Goal: Task Accomplishment & Management: Manage account settings

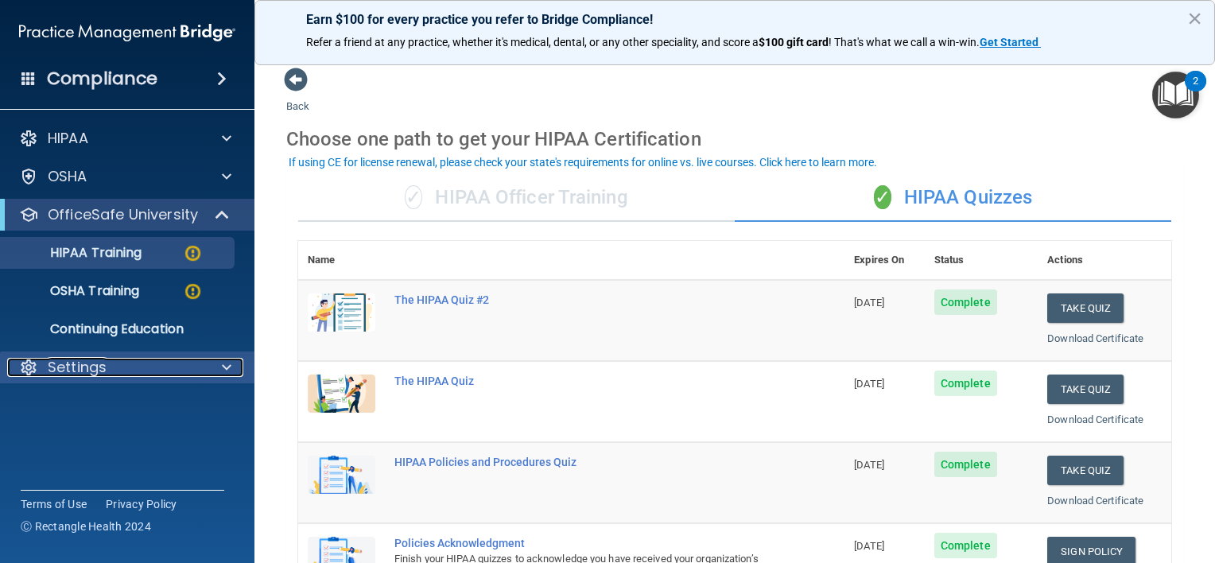
click at [228, 364] on span at bounding box center [227, 367] width 10 height 19
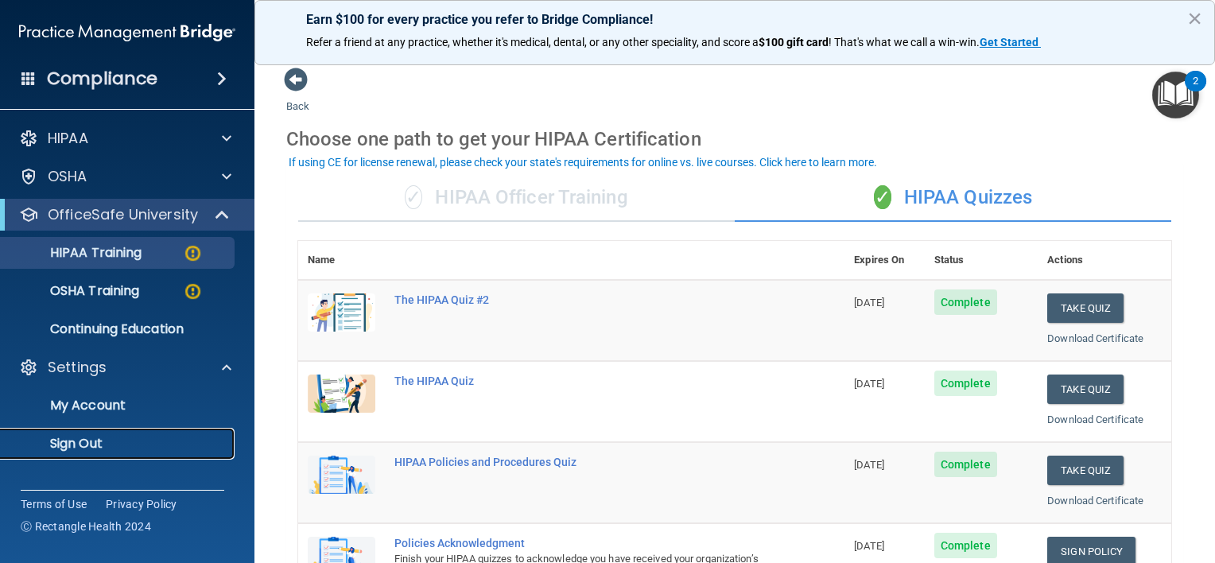
click at [64, 445] on p "Sign Out" at bounding box center [118, 444] width 217 height 16
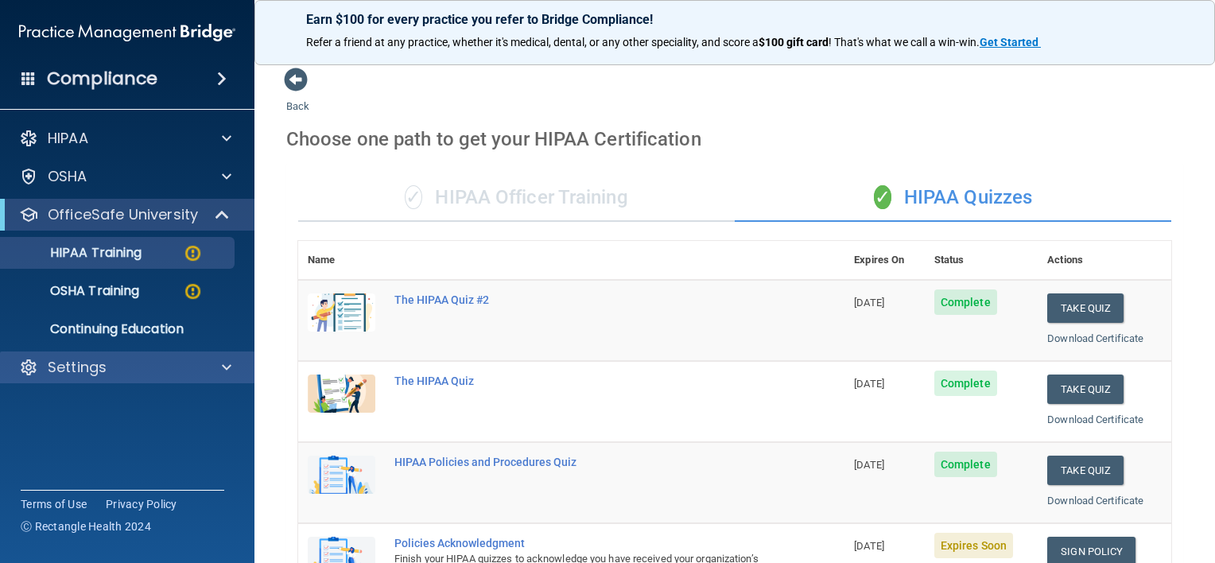
scroll to position [222, 0]
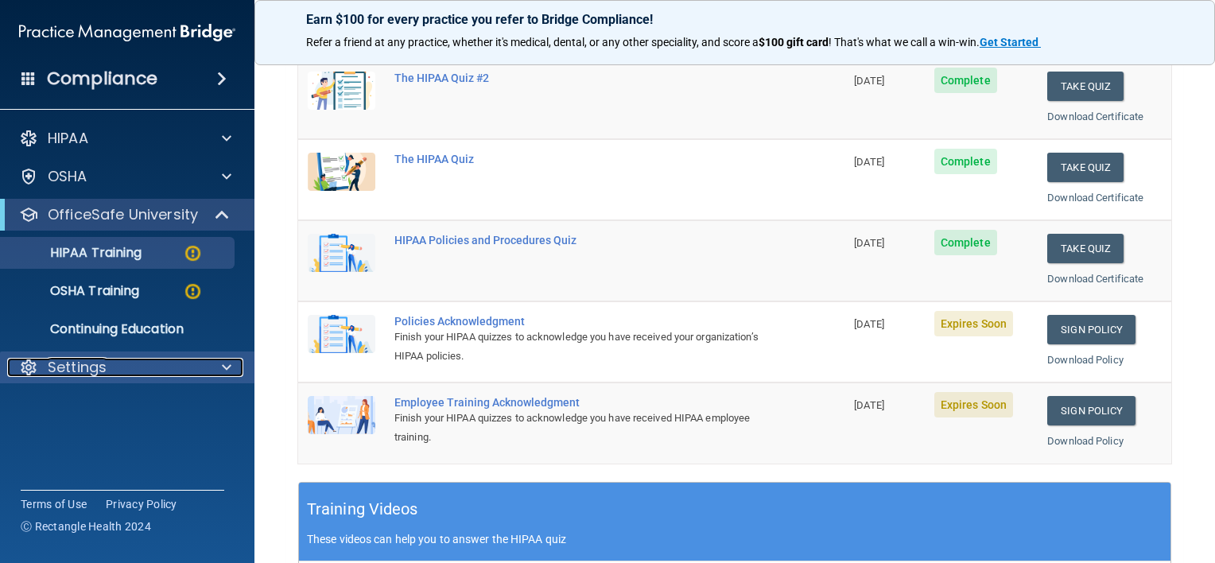
click at [235, 360] on div at bounding box center [224, 367] width 40 height 19
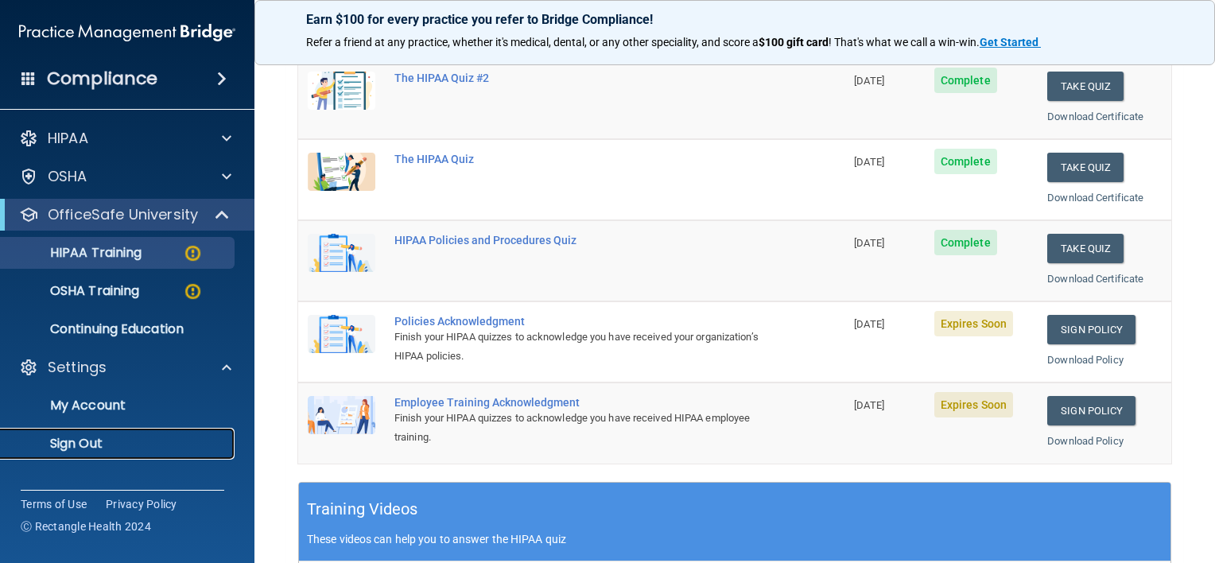
click at [96, 445] on p "Sign Out" at bounding box center [118, 444] width 217 height 16
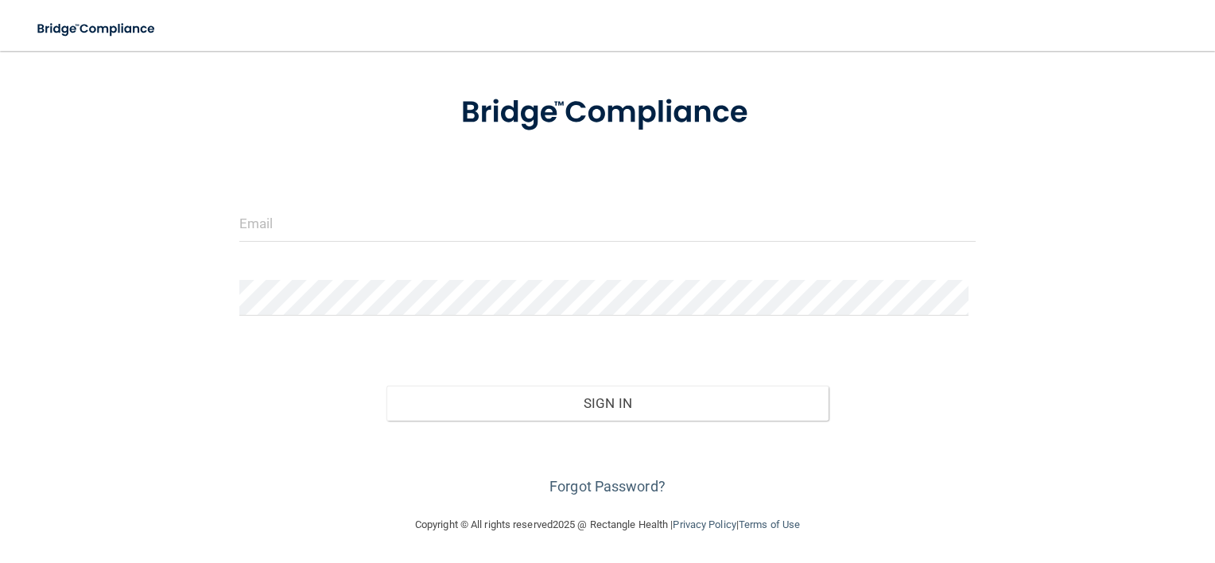
scroll to position [72, 0]
